Goal: Information Seeking & Learning: Learn about a topic

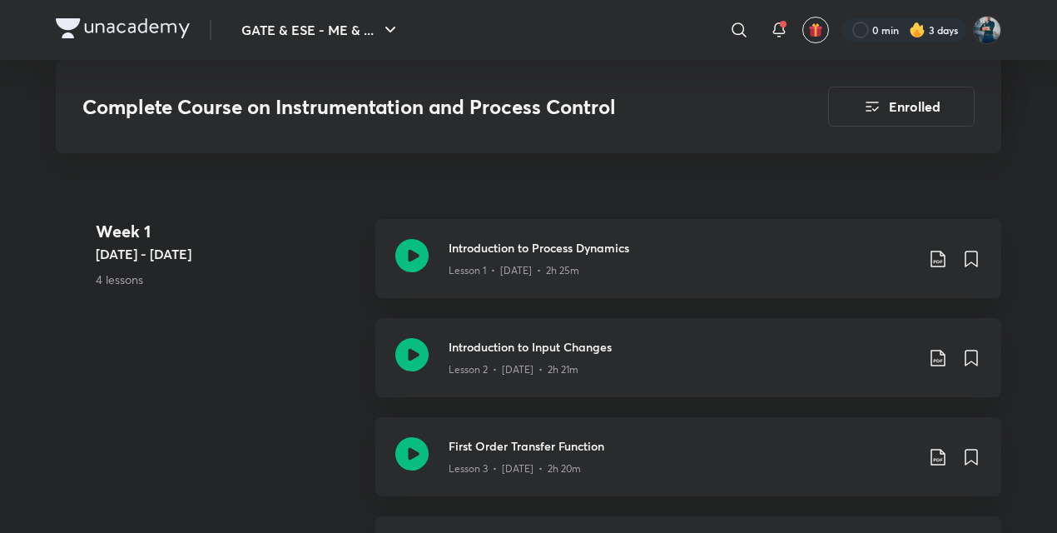
click at [1, 17] on header "GATE & ESE - ME & ... ​ 0 min 3 days" at bounding box center [528, 30] width 1057 height 60
click at [156, 22] on img at bounding box center [123, 28] width 134 height 20
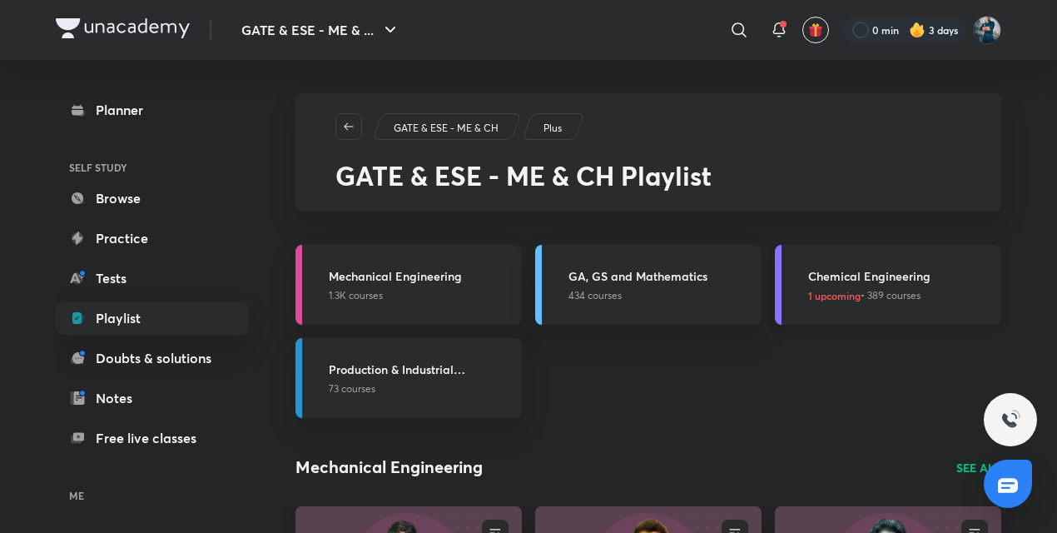
click at [862, 274] on h3 "Chemical Engineering" at bounding box center [899, 275] width 183 height 17
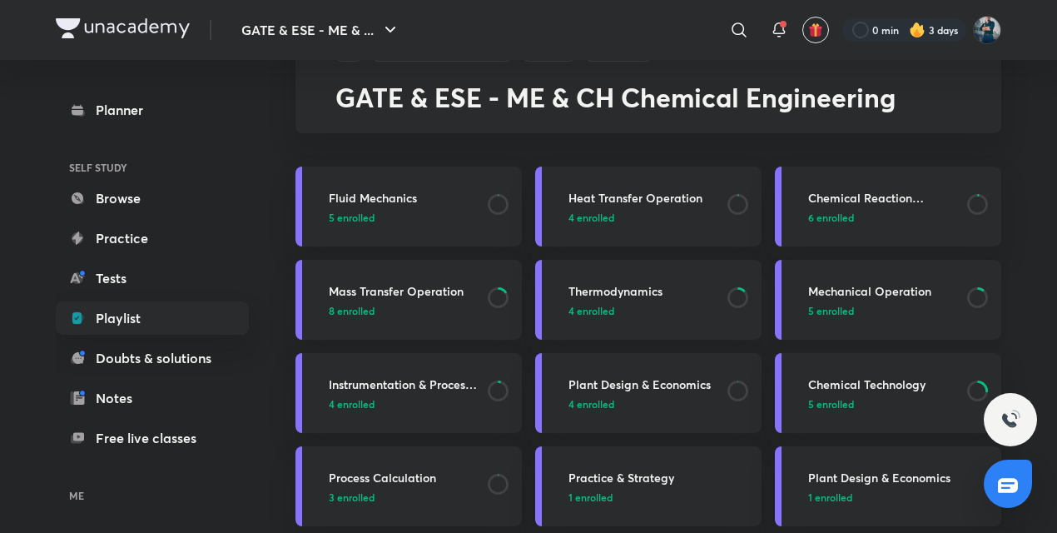
scroll to position [86, 0]
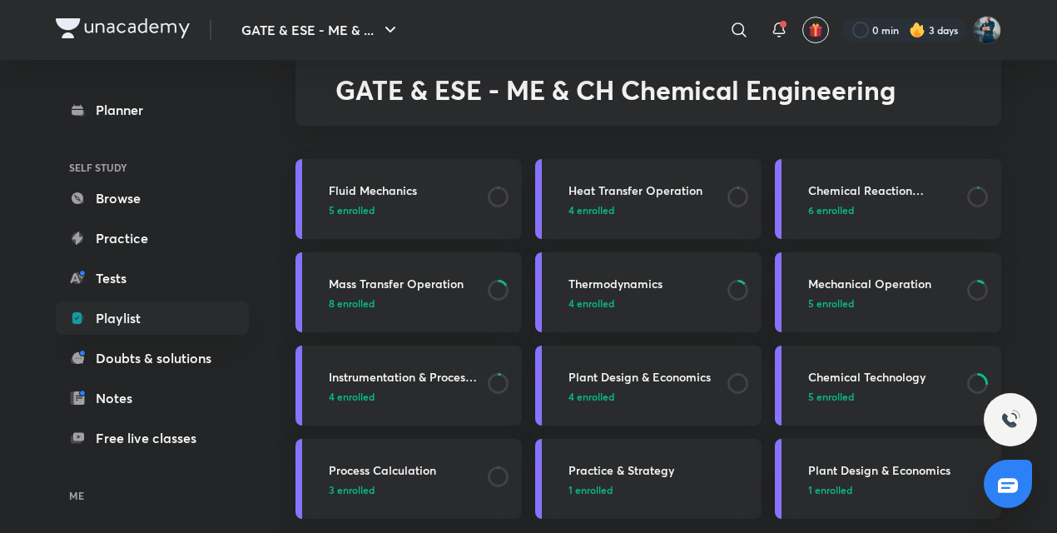
click at [864, 380] on h3 "Chemical Technology" at bounding box center [882, 376] width 149 height 17
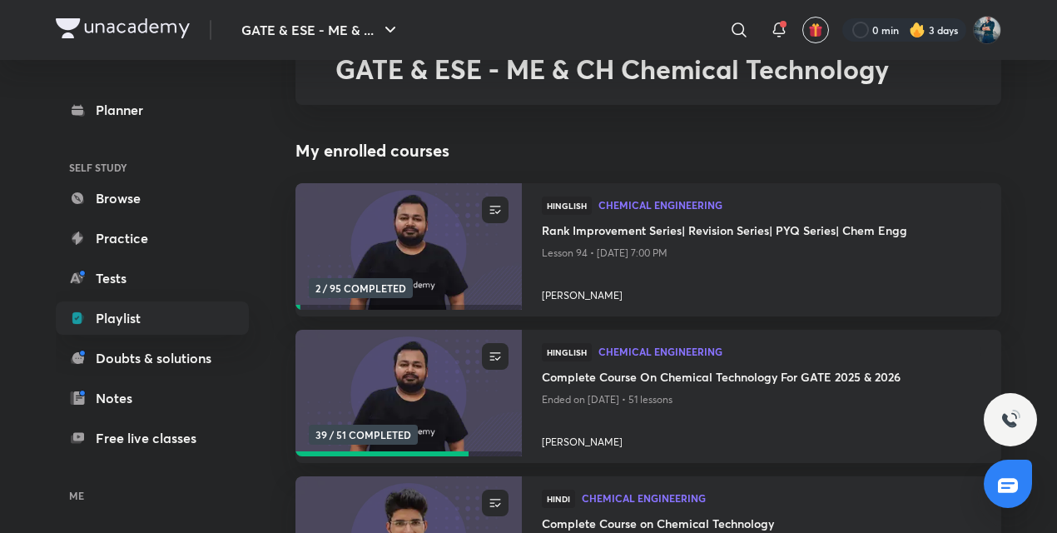
scroll to position [115, 0]
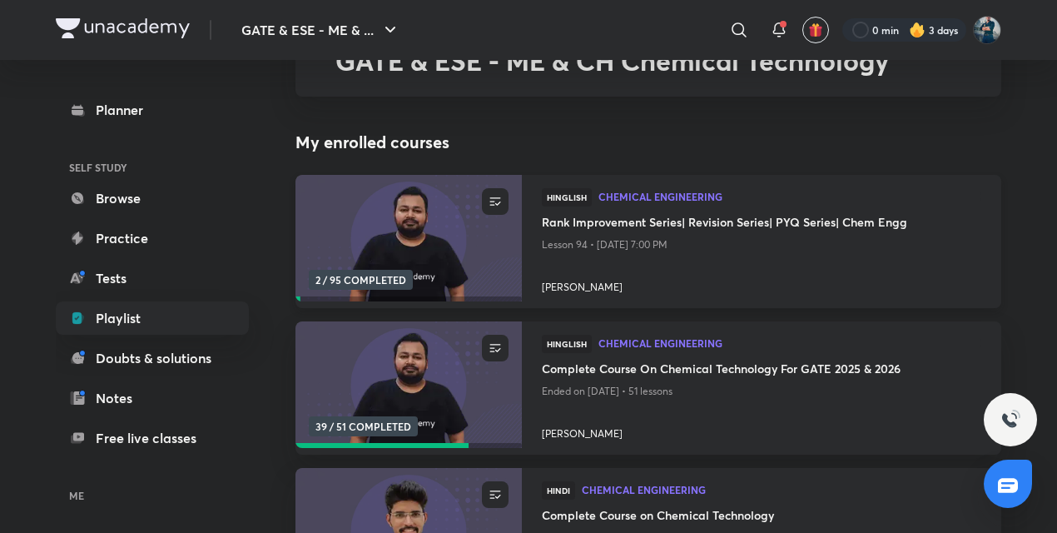
click at [688, 221] on h4 "Rank Improvement Series| Revision Series| PYQ Series| Chem Engg" at bounding box center [762, 223] width 440 height 21
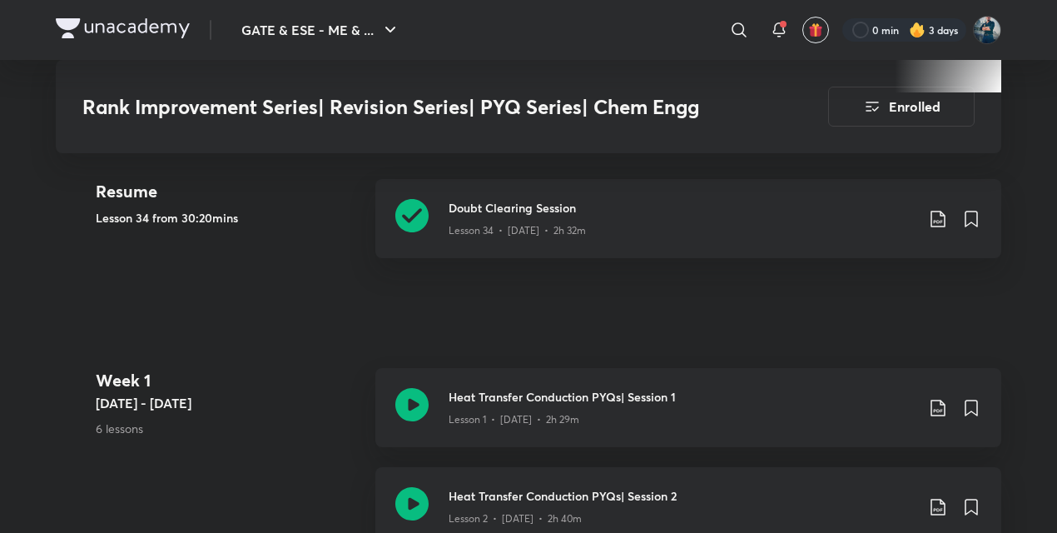
scroll to position [722, 0]
click at [404, 410] on icon at bounding box center [411, 403] width 33 height 33
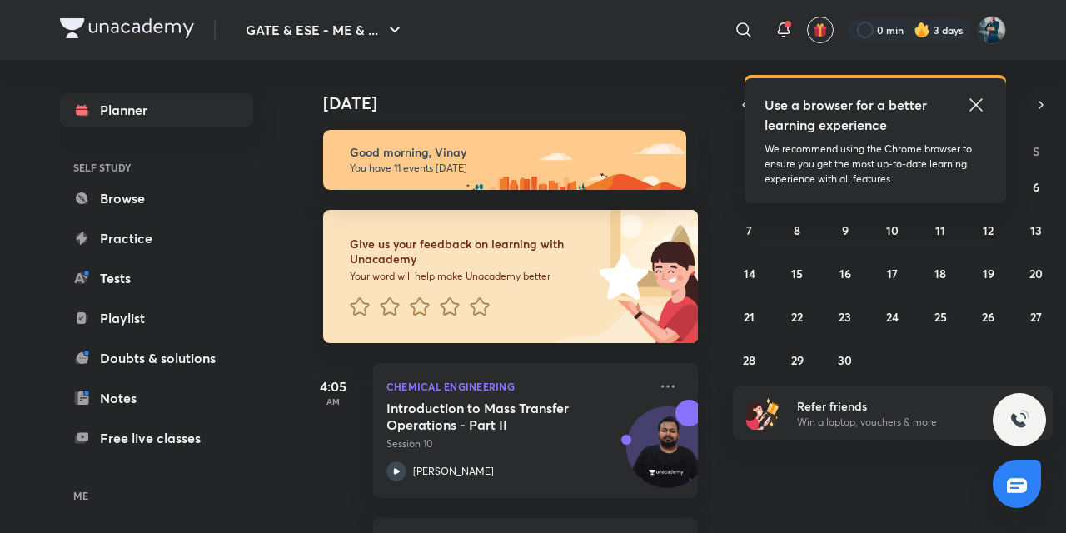
click at [975, 108] on icon at bounding box center [976, 105] width 20 height 20
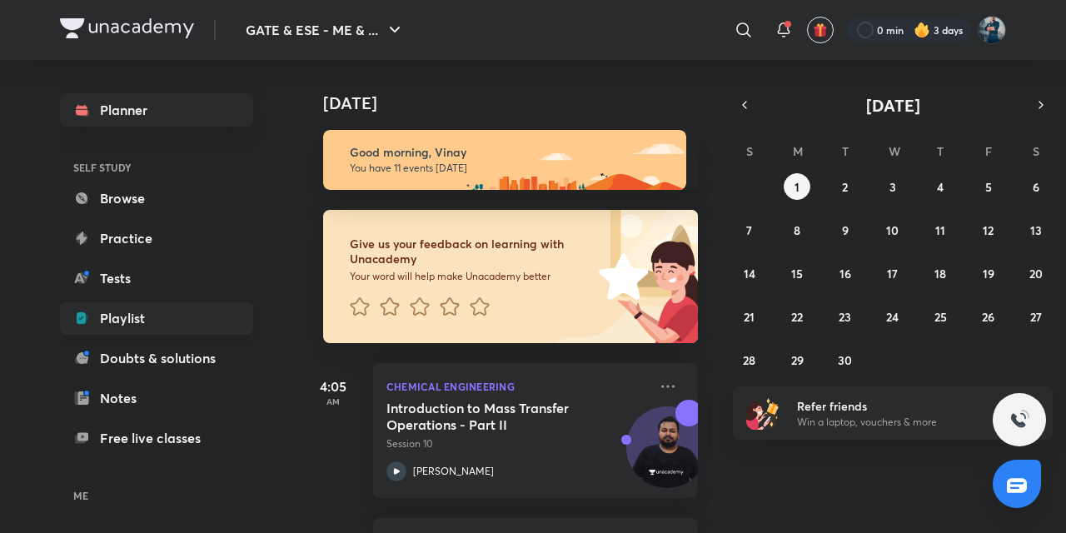
click at [114, 314] on link "Playlist" at bounding box center [156, 317] width 193 height 33
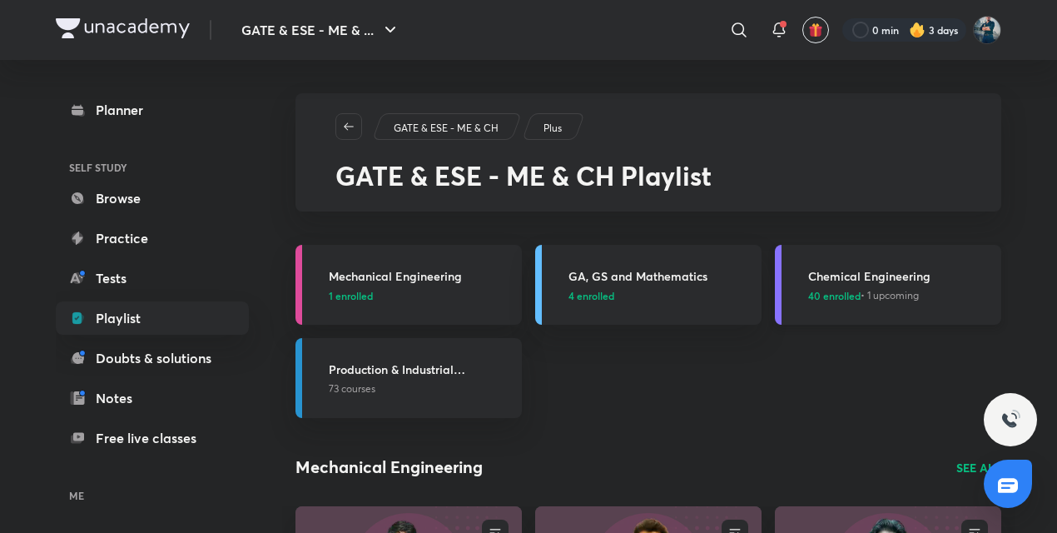
click at [858, 270] on h3 "Chemical Engineering" at bounding box center [899, 275] width 183 height 17
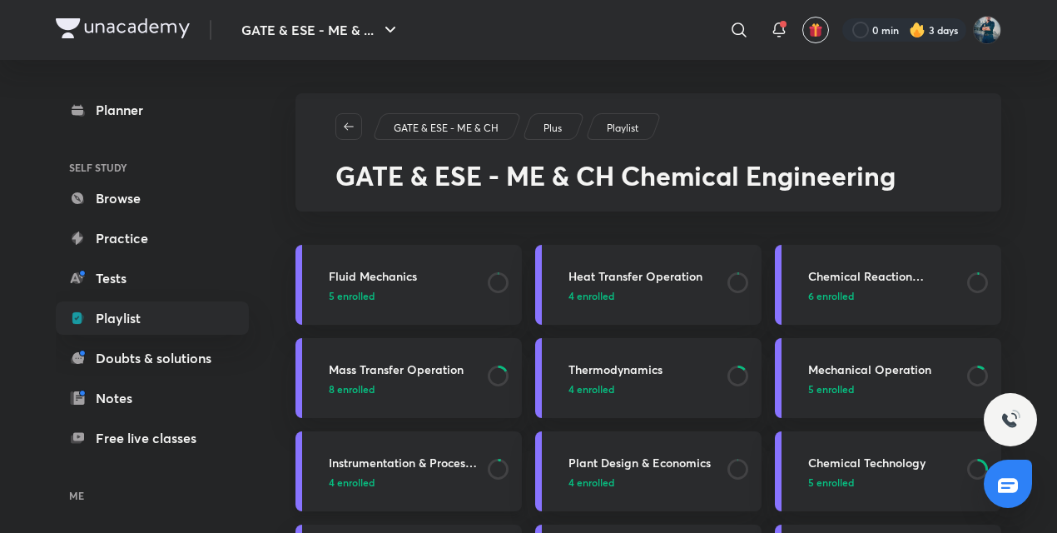
click at [380, 461] on h3 "Instrumentation & Process Control" at bounding box center [403, 462] width 149 height 17
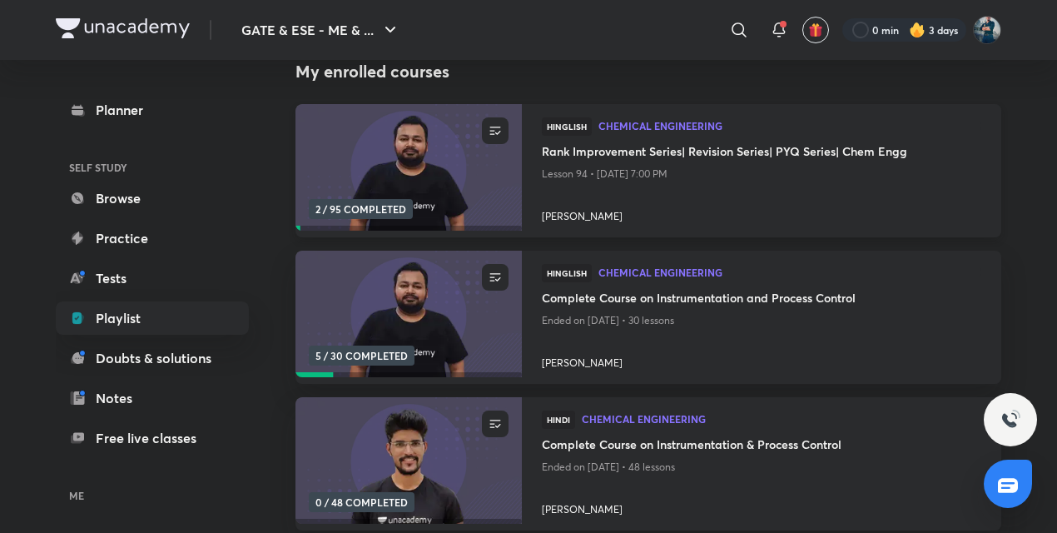
scroll to position [202, 0]
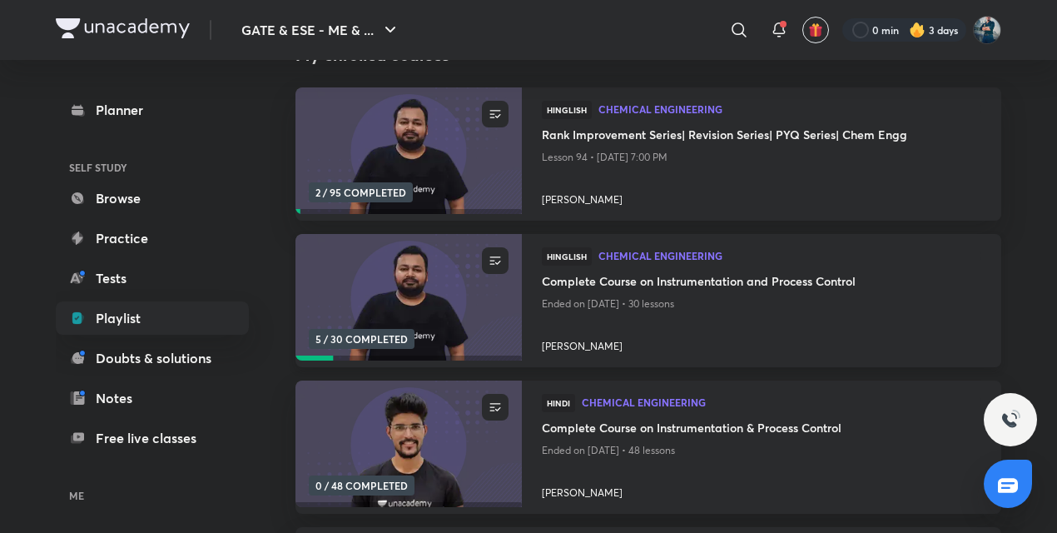
click at [581, 278] on h4 "Complete Course on Instrumentation and Process Control" at bounding box center [762, 282] width 440 height 21
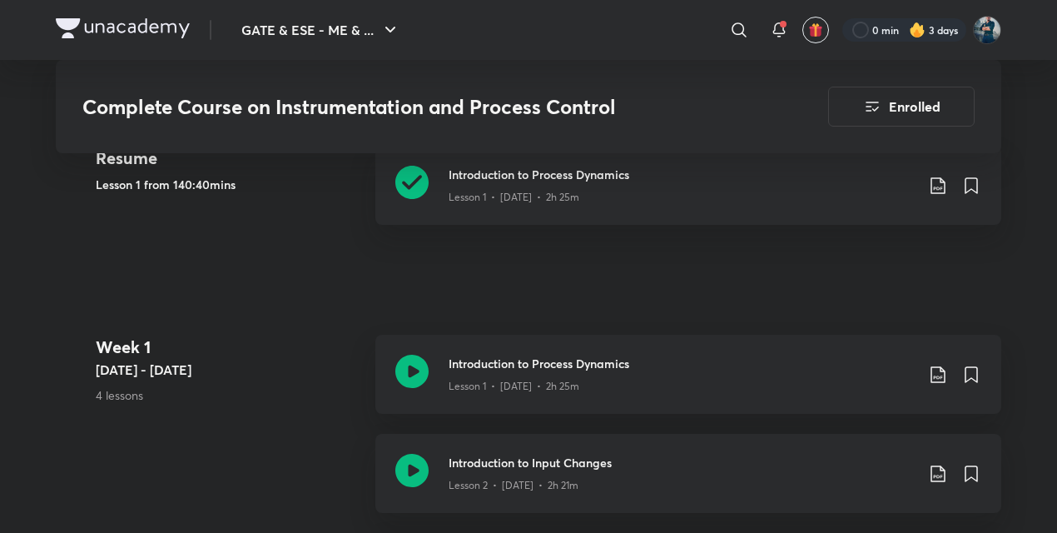
scroll to position [867, 0]
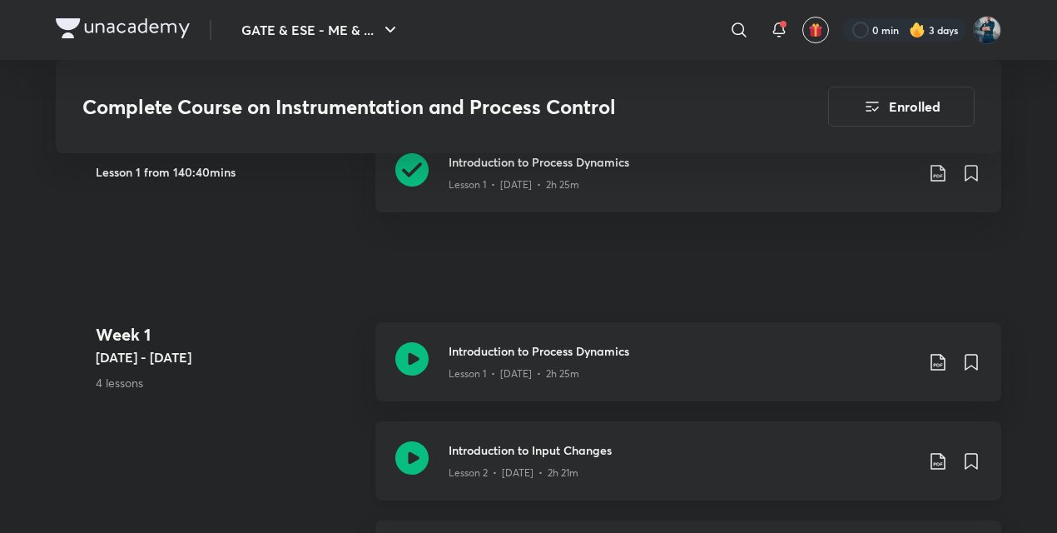
click at [415, 463] on icon at bounding box center [411, 457] width 33 height 33
